Goal: Task Accomplishment & Management: Manage account settings

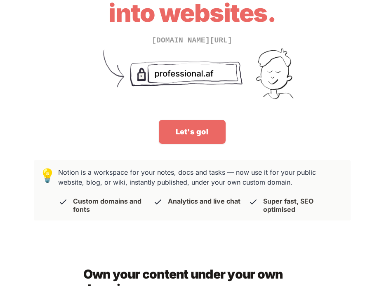
scroll to position [90, 0]
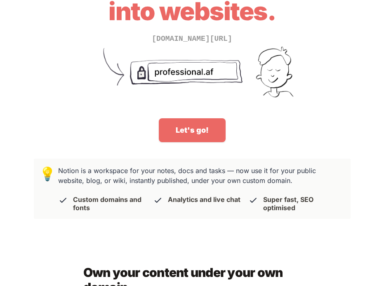
click at [189, 131] on link "Let's go!" at bounding box center [192, 130] width 67 height 24
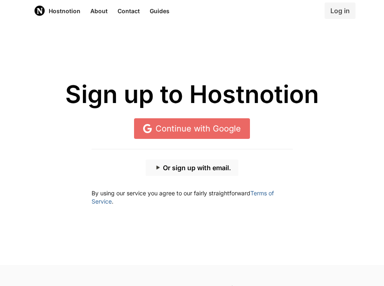
click at [186, 171] on button "Or sign up with email." at bounding box center [192, 168] width 93 height 16
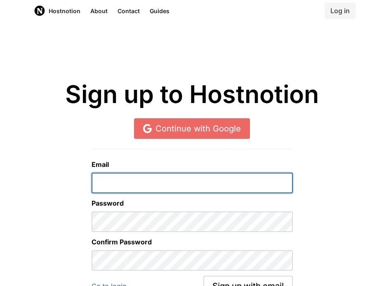
click at [158, 186] on input "email" at bounding box center [192, 183] width 201 height 21
type input "[EMAIL_ADDRESS][DOMAIN_NAME]"
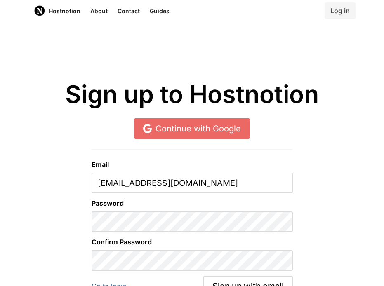
click at [305, 235] on div "Email [EMAIL_ADDRESS][DOMAIN_NAME] Password Confirm Password Go to login Sign u…" at bounding box center [192, 232] width 374 height 197
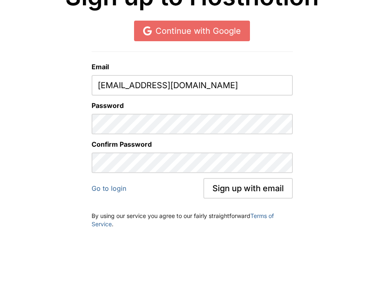
scroll to position [102, 0]
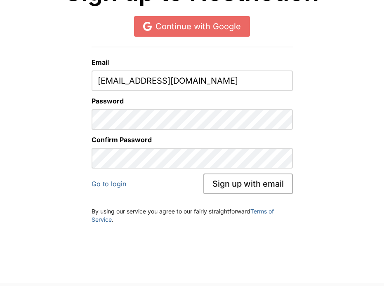
click at [248, 184] on button "Sign up with email" at bounding box center [248, 184] width 90 height 21
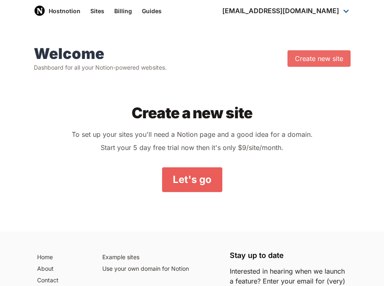
click at [191, 184] on link "Let's go" at bounding box center [192, 179] width 60 height 25
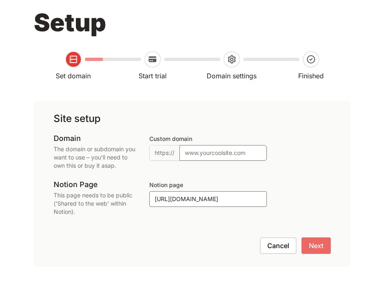
scroll to position [69, 0]
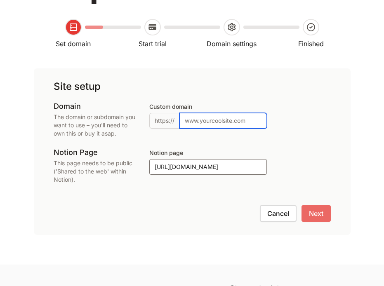
click at [214, 118] on input "Custom domain" at bounding box center [222, 121] width 87 height 16
type input "[DOMAIN_NAME]"
click at [214, 125] on input "[DOMAIN_NAME]" at bounding box center [222, 121] width 87 height 16
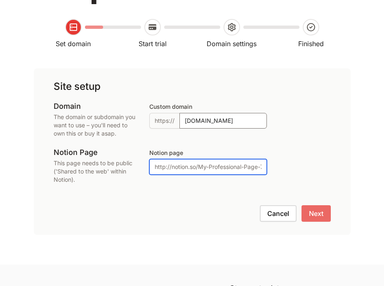
click at [189, 167] on input "Notion page" at bounding box center [208, 167] width 118 height 16
paste input "[URL][DOMAIN_NAME][PERSON_NAME]"
type input "[URL][DOMAIN_NAME][PERSON_NAME]"
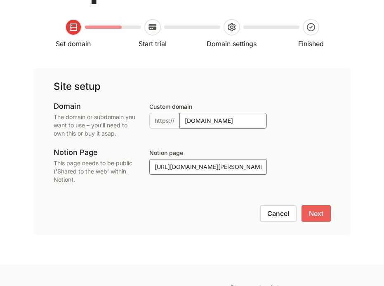
click at [311, 213] on button "Next" at bounding box center [316, 213] width 29 height 16
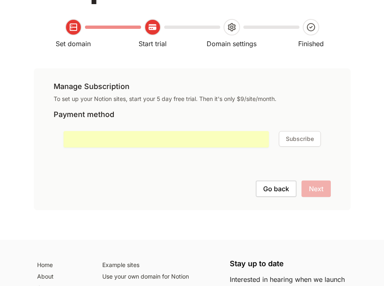
click at [301, 140] on button "Subscribe" at bounding box center [300, 139] width 42 height 16
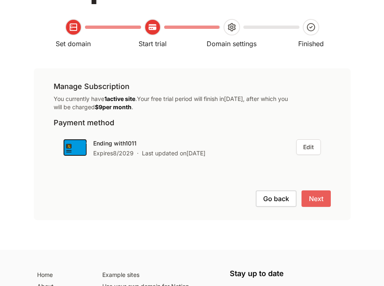
click at [316, 203] on button "Next" at bounding box center [316, 199] width 29 height 16
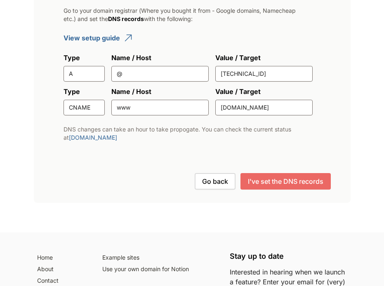
scroll to position [185, 0]
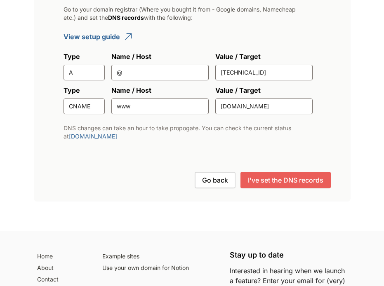
click at [270, 185] on button "I've set the DNS records" at bounding box center [285, 180] width 90 height 16
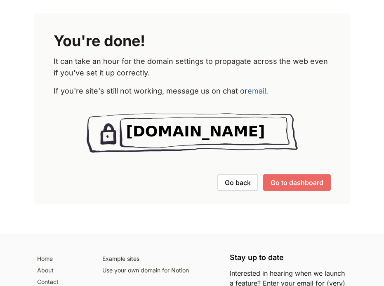
scroll to position [121, 0]
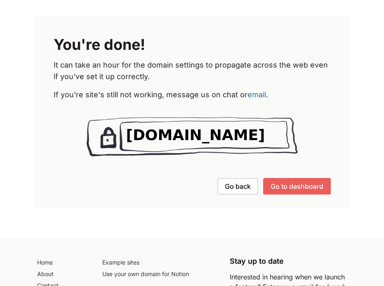
click at [285, 182] on button "Go to dashboard" at bounding box center [297, 186] width 68 height 16
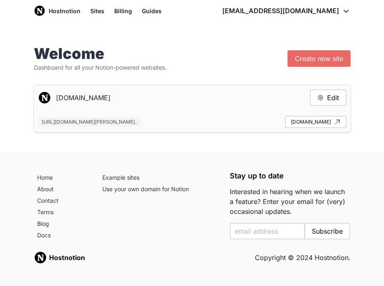
click at [141, 121] on span "[URL][DOMAIN_NAME][PERSON_NAME].." at bounding box center [89, 122] width 103 height 10
click at [288, 121] on link "[DOMAIN_NAME]" at bounding box center [315, 122] width 61 height 12
click at [141, 122] on span "[URL][DOMAIN_NAME][PERSON_NAME].." at bounding box center [89, 122] width 103 height 10
click at [94, 13] on link "Sites" at bounding box center [97, 10] width 24 height 21
click at [71, 10] on link "Hostnotion" at bounding box center [57, 10] width 57 height 21
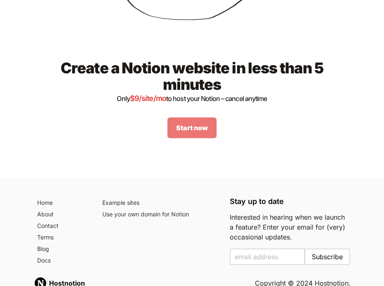
scroll to position [1305, 0]
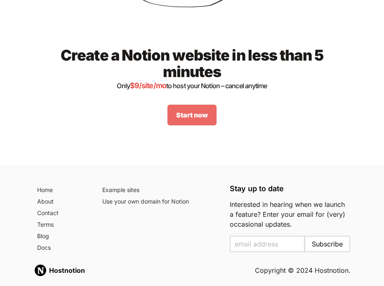
click at [195, 105] on link "Start now" at bounding box center [191, 115] width 49 height 21
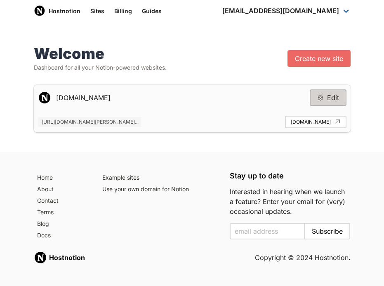
click at [319, 101] on button "Edit" at bounding box center [328, 98] width 37 height 16
type input "[DOMAIN_NAME]"
type input "[URL][DOMAIN_NAME][PERSON_NAME]"
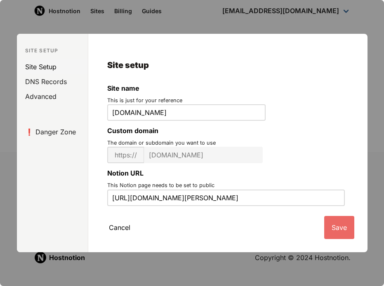
click at [57, 67] on link "Site Setup" at bounding box center [54, 66] width 68 height 15
click at [52, 69] on link "Site Setup" at bounding box center [54, 66] width 68 height 15
click at [56, 85] on link "DNS Records" at bounding box center [54, 81] width 68 height 15
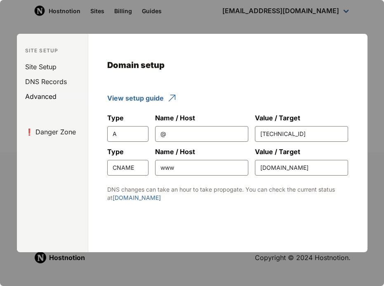
click at [48, 100] on link "Advanced" at bounding box center [54, 96] width 68 height 15
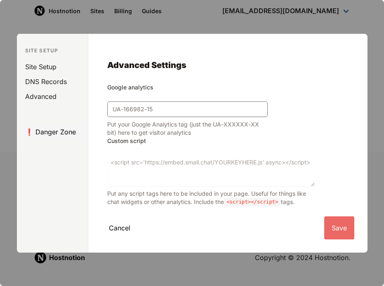
click at [71, 132] on link "❗️ Danger Zone" at bounding box center [54, 132] width 68 height 15
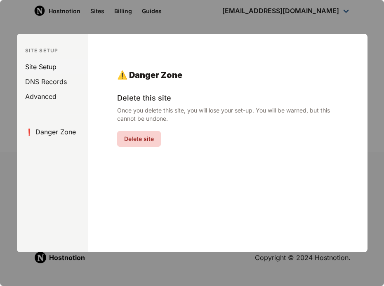
click at [35, 64] on link "Site Setup" at bounding box center [54, 66] width 68 height 15
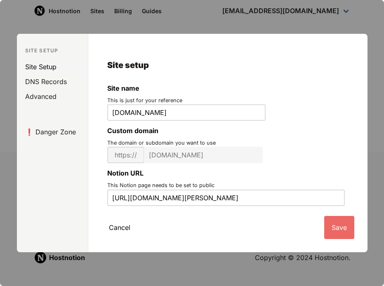
click at [57, 67] on link "Site Setup" at bounding box center [54, 66] width 68 height 15
click at [48, 66] on link "Site Setup" at bounding box center [54, 66] width 68 height 15
click at [53, 52] on p "Site Setup" at bounding box center [52, 50] width 71 height 7
click at [54, 128] on link "❗️ Danger Zone" at bounding box center [54, 132] width 68 height 15
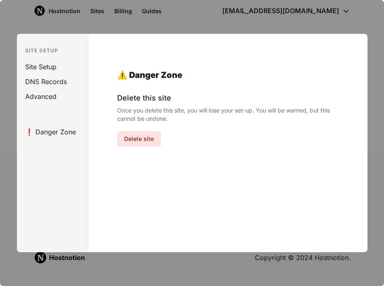
click at [125, 137] on button "Delete site" at bounding box center [139, 139] width 44 height 16
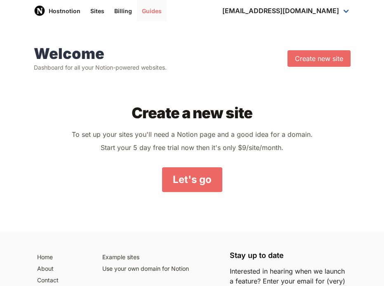
click at [149, 14] on link "Guides" at bounding box center [152, 10] width 30 height 21
click at [96, 13] on link "Sites" at bounding box center [97, 10] width 24 height 21
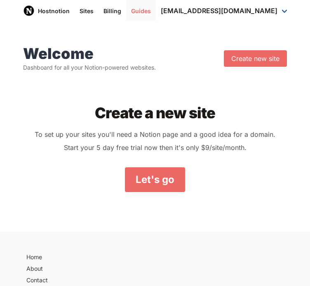
click at [141, 14] on link "Guides" at bounding box center [141, 10] width 30 height 21
